Goal: Navigation & Orientation: Find specific page/section

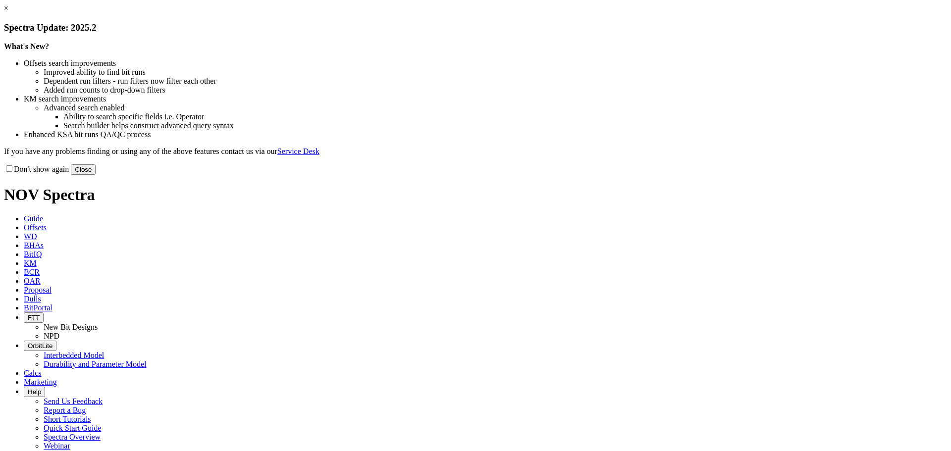
click at [96, 175] on button "Close" at bounding box center [83, 169] width 25 height 10
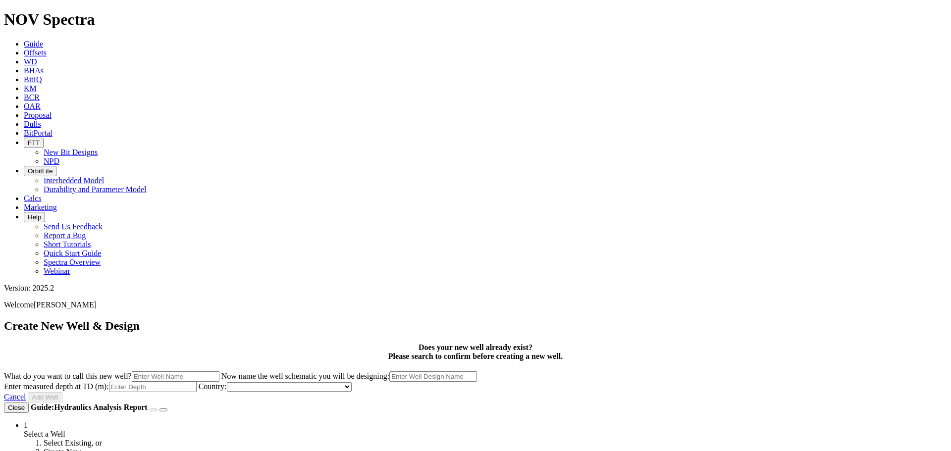
click at [26, 393] on link "Cancel" at bounding box center [15, 397] width 22 height 8
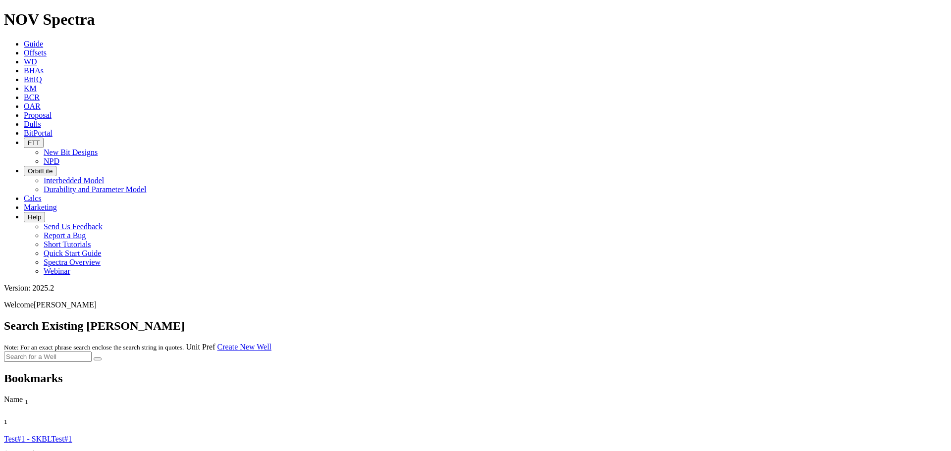
click at [24, 129] on icon at bounding box center [24, 133] width 0 height 8
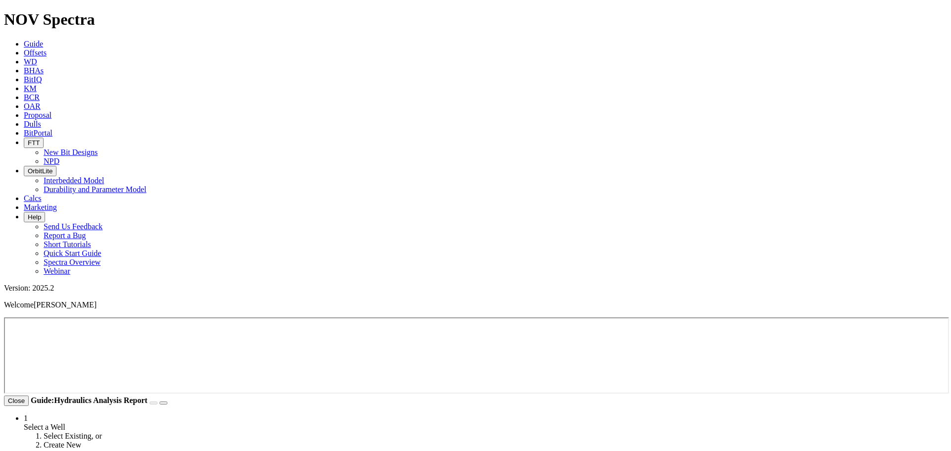
click at [29, 398] on button "Close" at bounding box center [16, 401] width 25 height 10
